Goal: Information Seeking & Learning: Check status

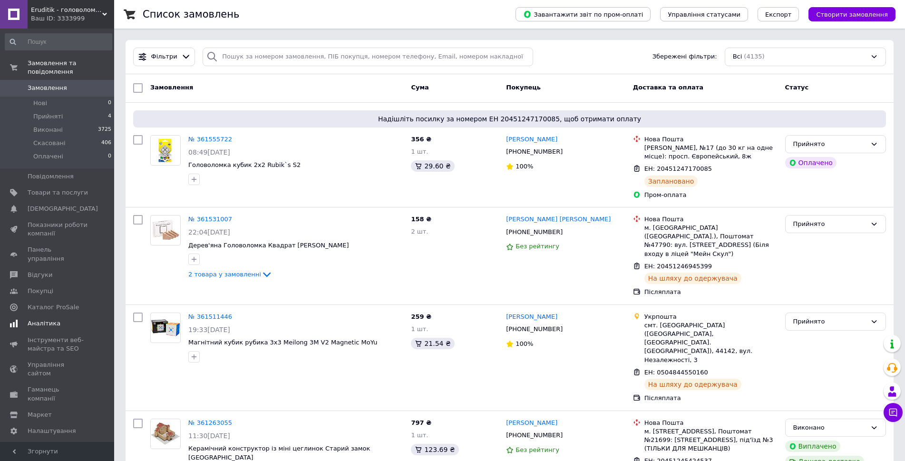
click at [35, 315] on link "Аналітика" at bounding box center [58, 323] width 117 height 16
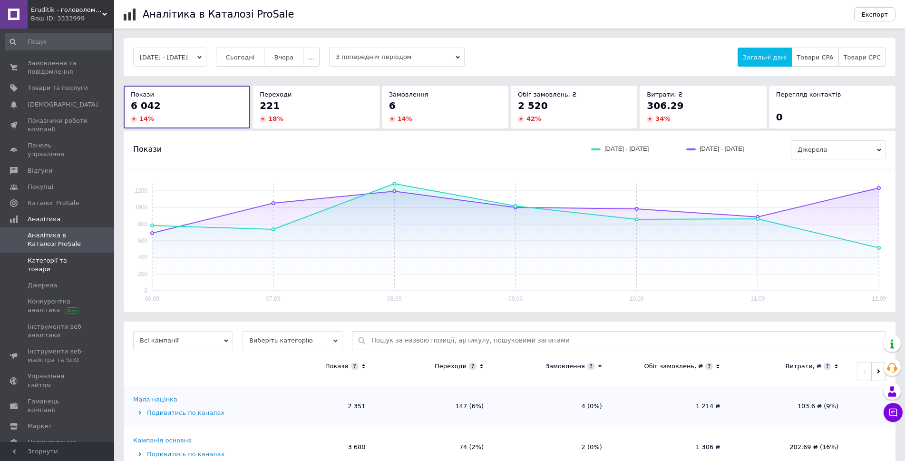
click at [74, 256] on link "Категорії та товари" at bounding box center [58, 264] width 117 height 25
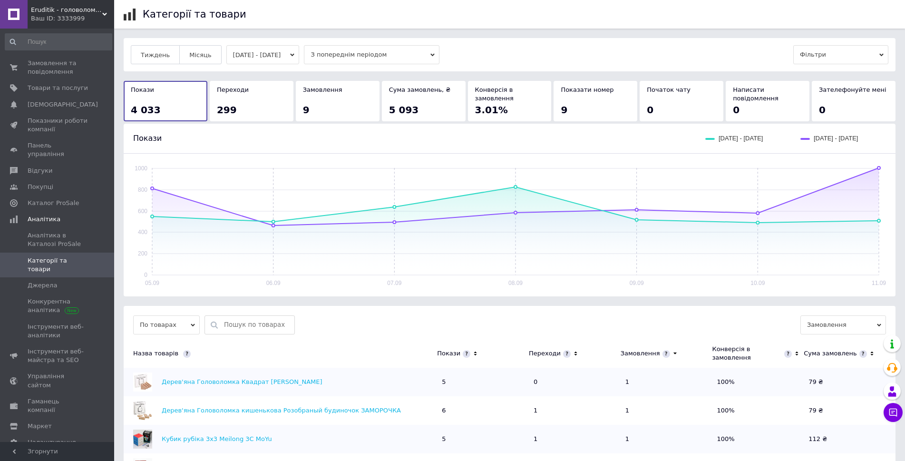
scroll to position [48, 0]
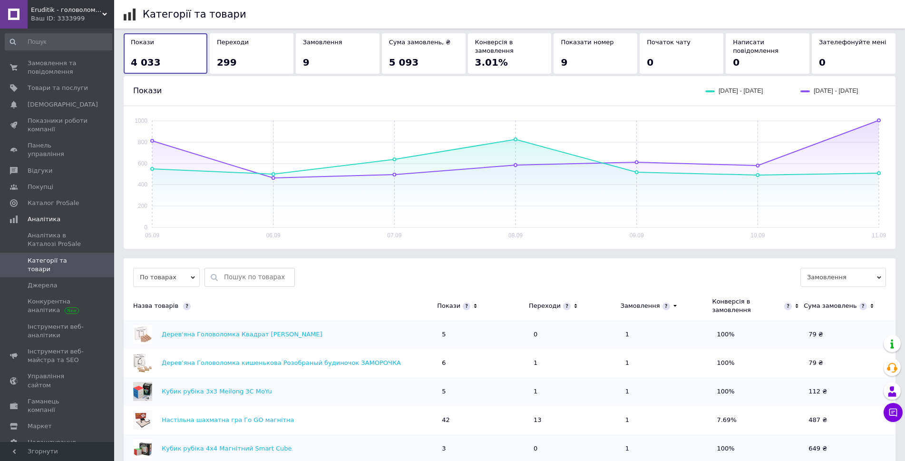
click at [474, 304] on icon at bounding box center [475, 306] width 3 height 4
click at [473, 302] on icon at bounding box center [475, 306] width 6 height 8
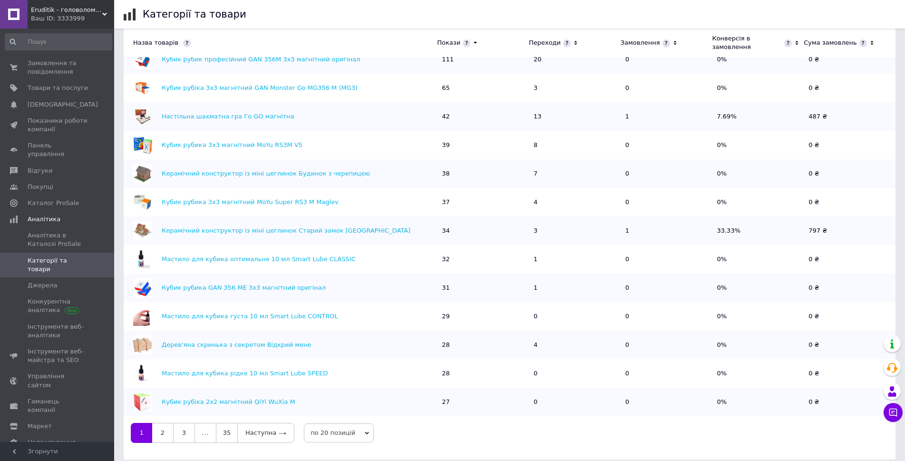
scroll to position [132, 0]
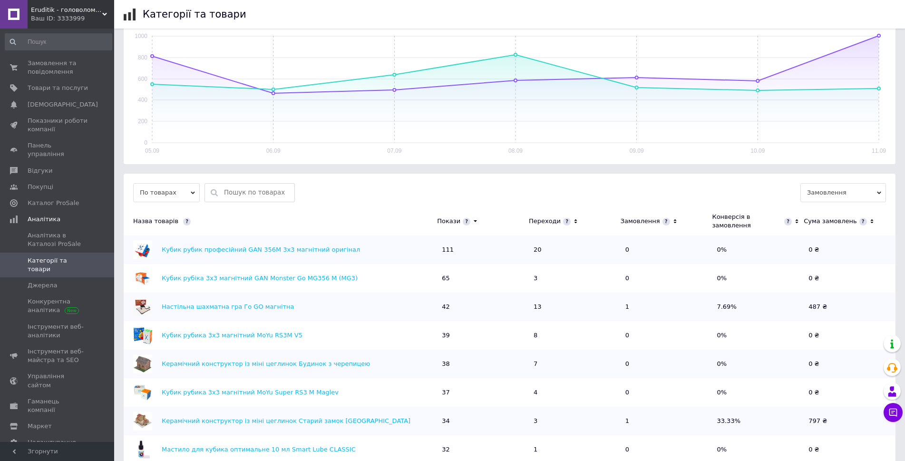
click at [572, 217] on icon at bounding box center [575, 221] width 6 height 8
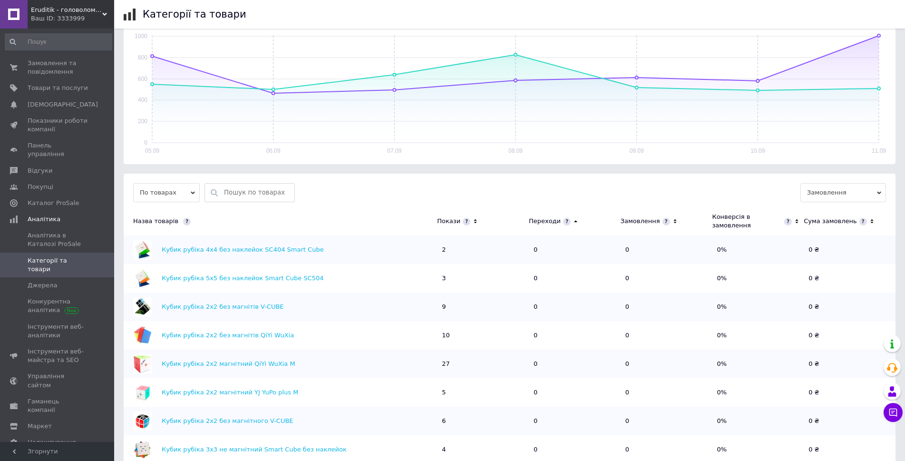
click at [574, 220] on icon at bounding box center [575, 221] width 3 height 2
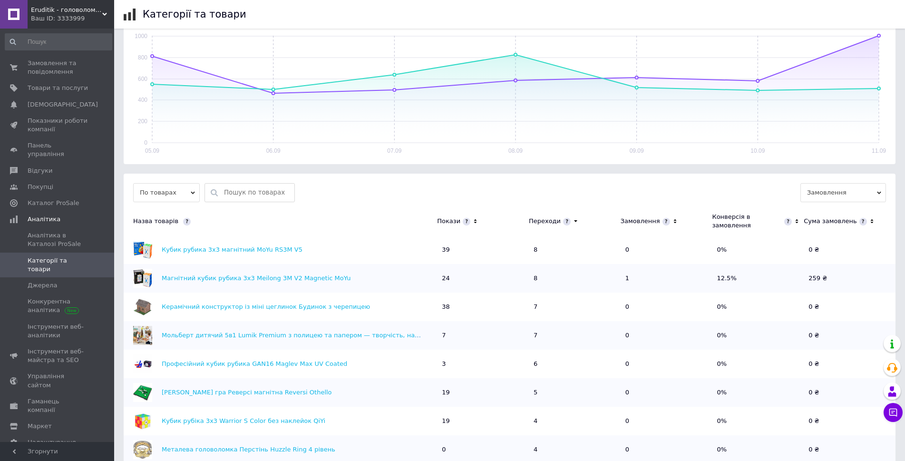
scroll to position [200, 0]
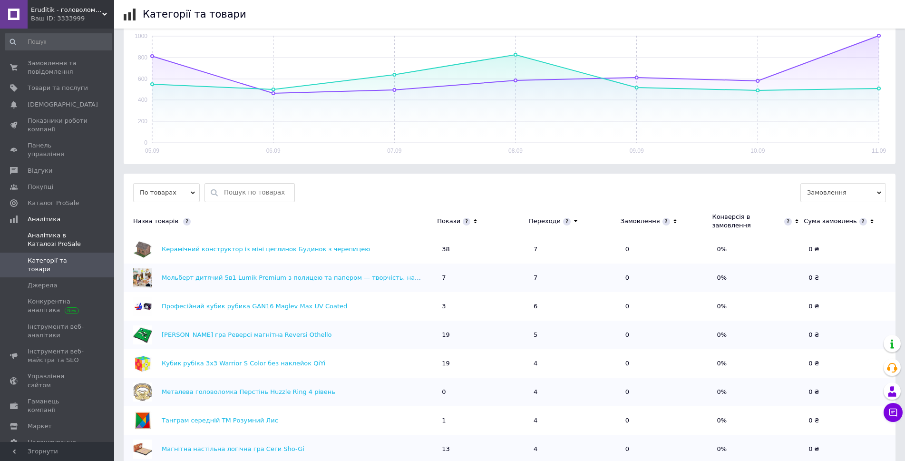
click at [49, 231] on span "Аналітика в Каталозі ProSale" at bounding box center [58, 239] width 60 height 17
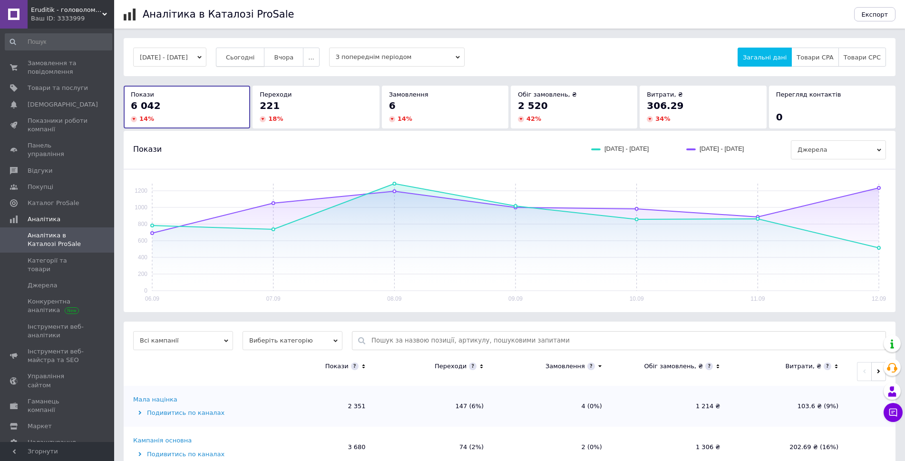
click at [243, 55] on span "Сьогодні" at bounding box center [240, 57] width 29 height 7
